Goal: Find contact information: Find contact information

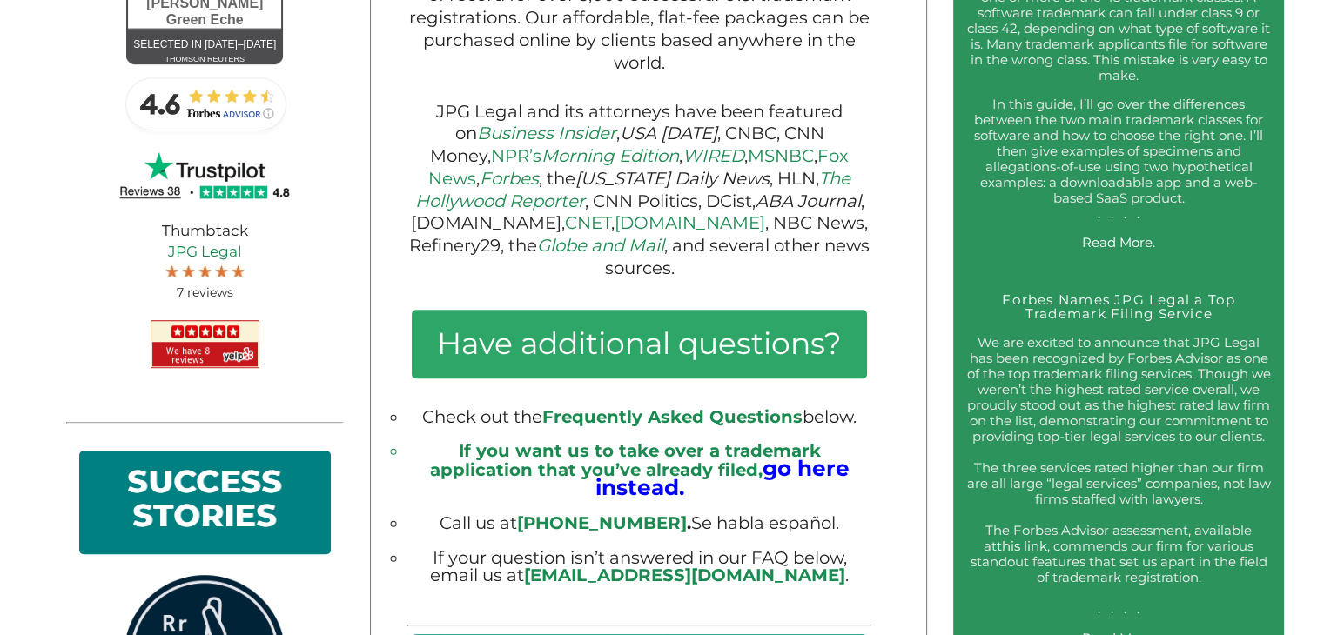
scroll to position [1045, 0]
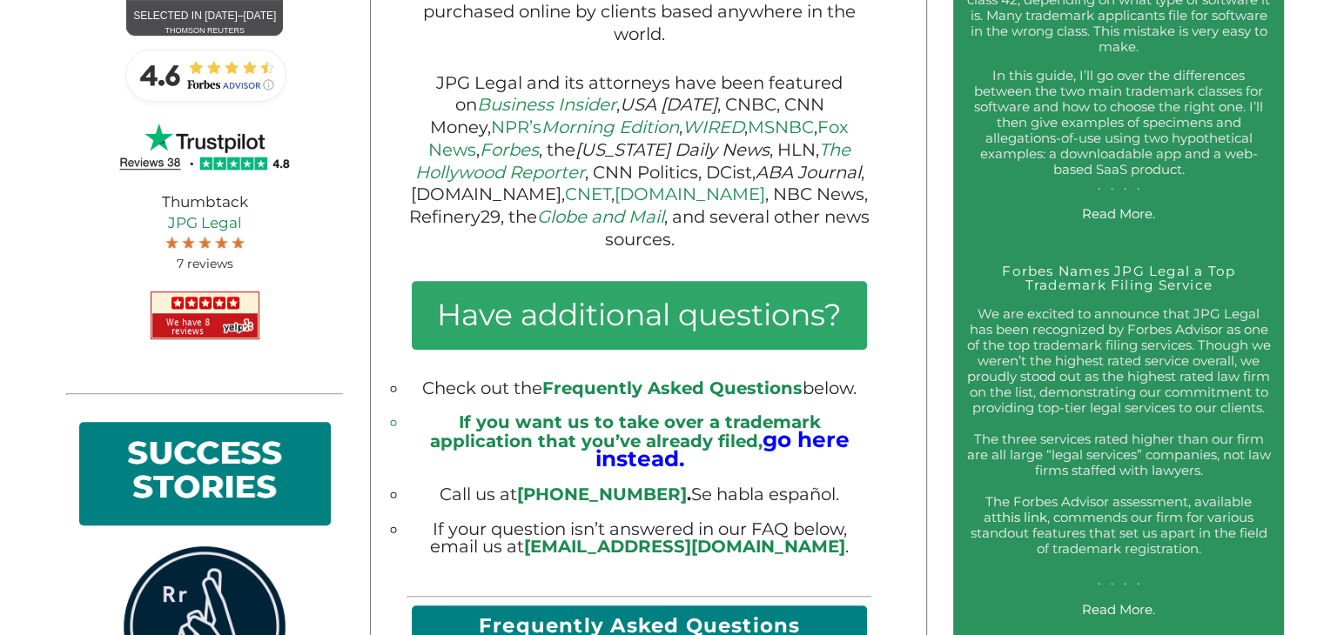
click at [216, 101] on img at bounding box center [205, 75] width 174 height 70
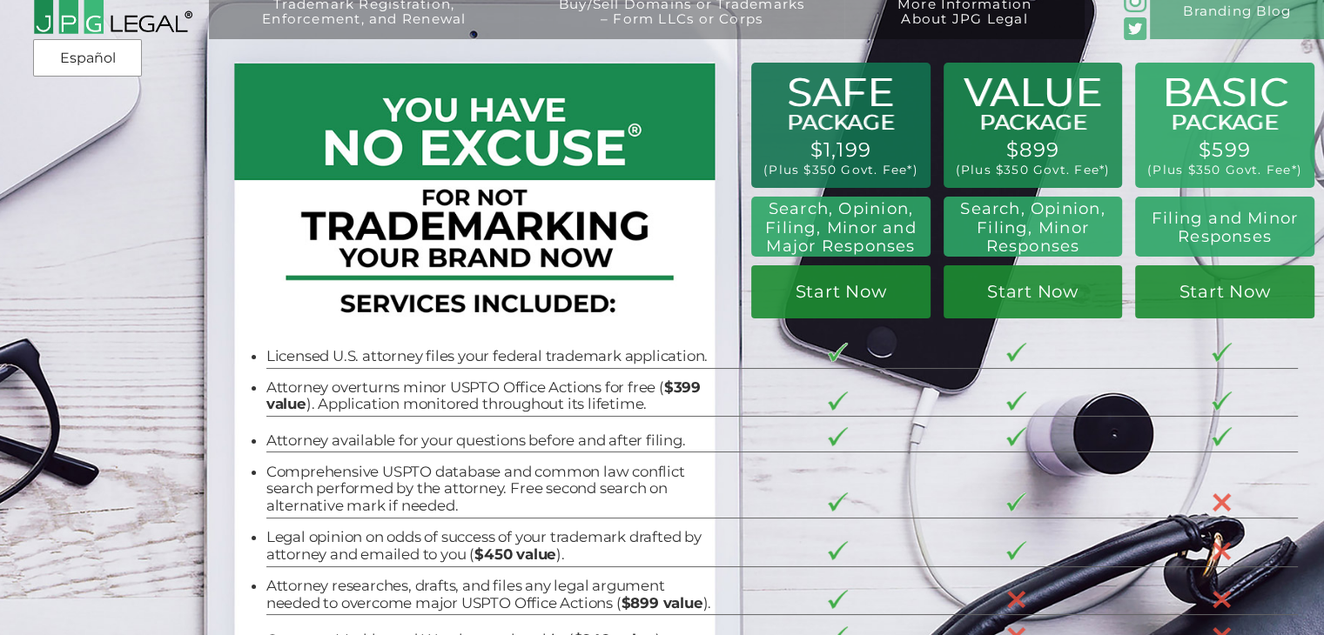
scroll to position [0, 0]
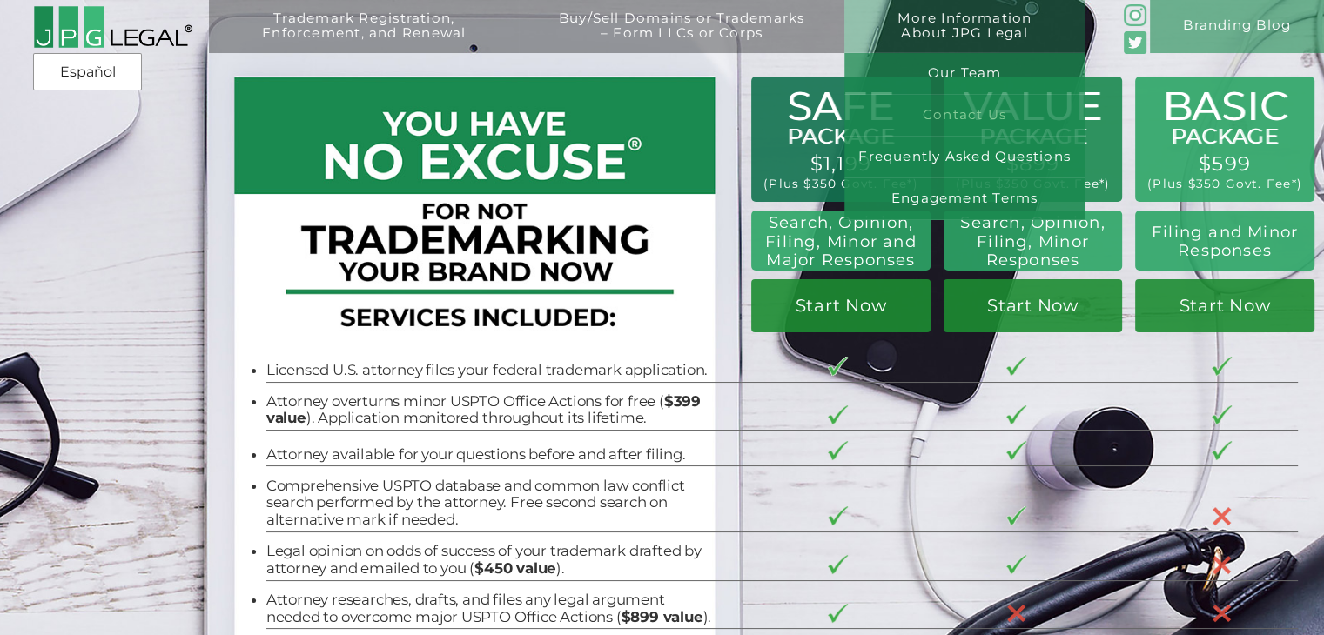
click at [972, 120] on link "Contact Us" at bounding box center [964, 116] width 240 height 42
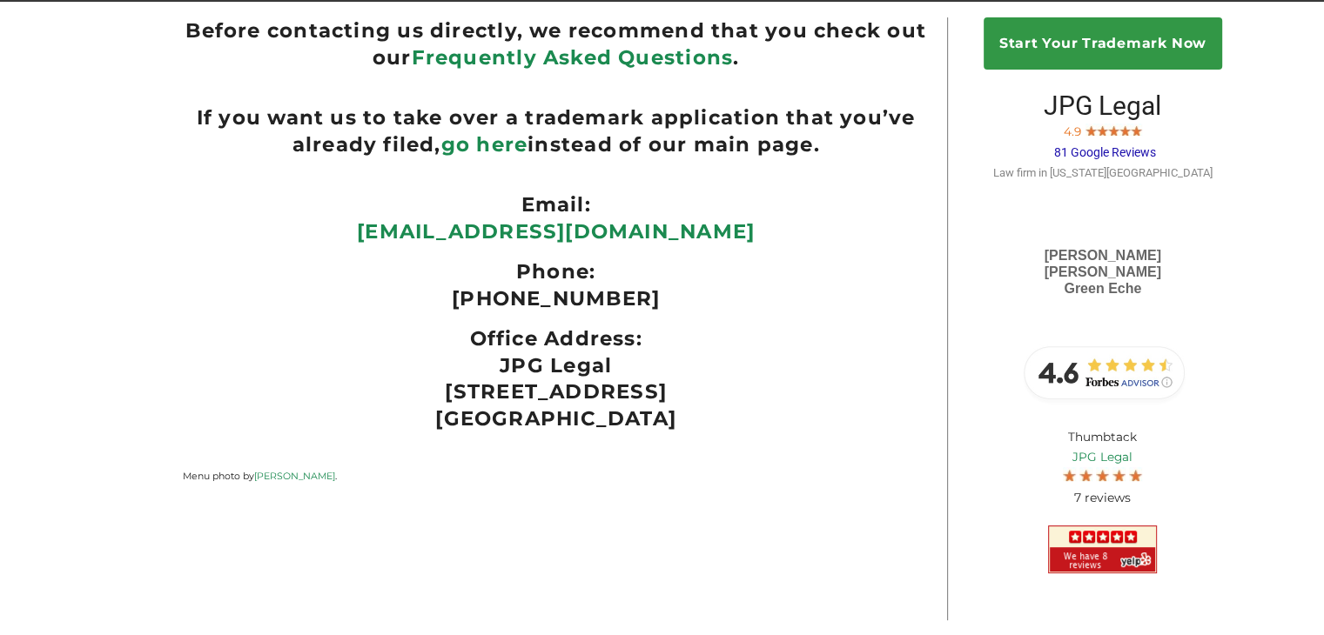
scroll to position [459, 0]
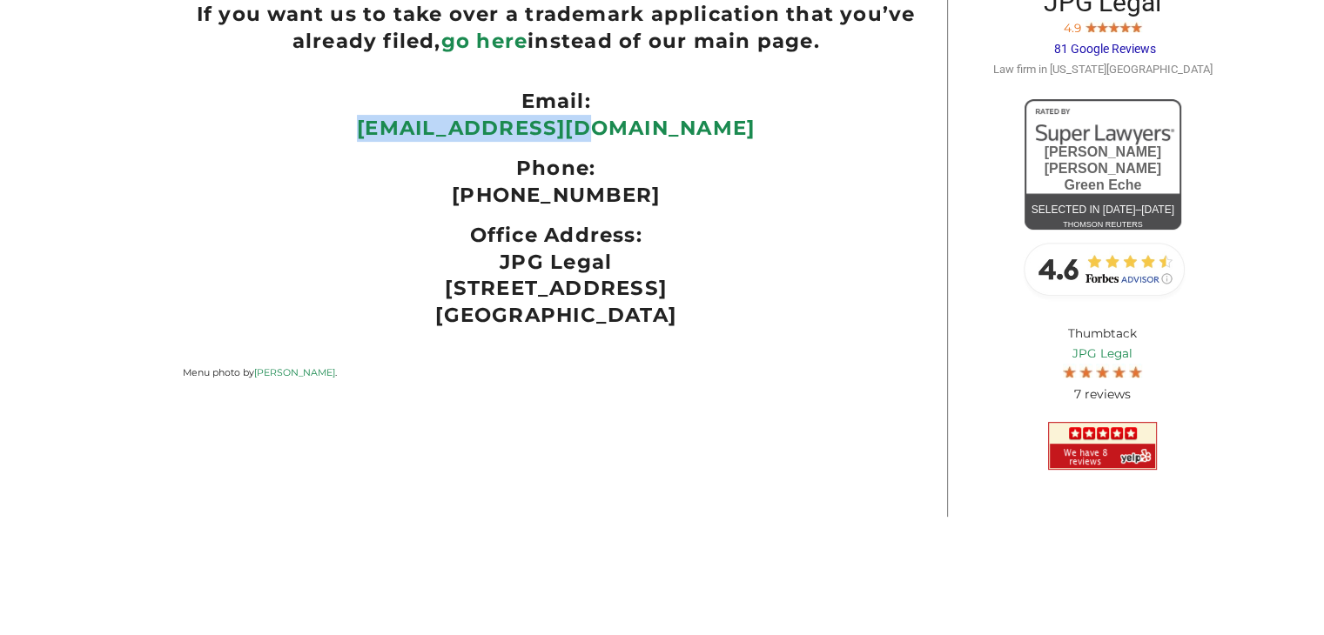
drag, startPoint x: 682, startPoint y: 123, endPoint x: 445, endPoint y: 119, distance: 236.8
click at [445, 119] on p "[EMAIL_ADDRESS][DOMAIN_NAME]" at bounding box center [556, 128] width 747 height 27
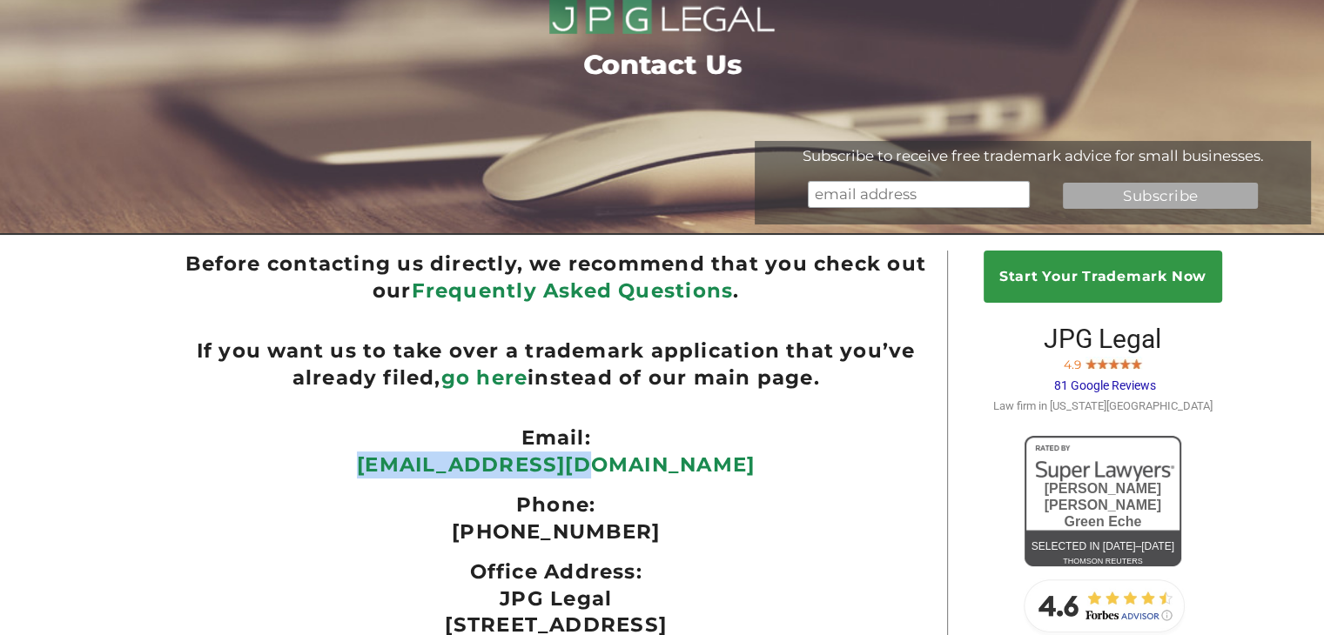
scroll to position [111, 0]
